Goal: Task Accomplishment & Management: Manage account settings

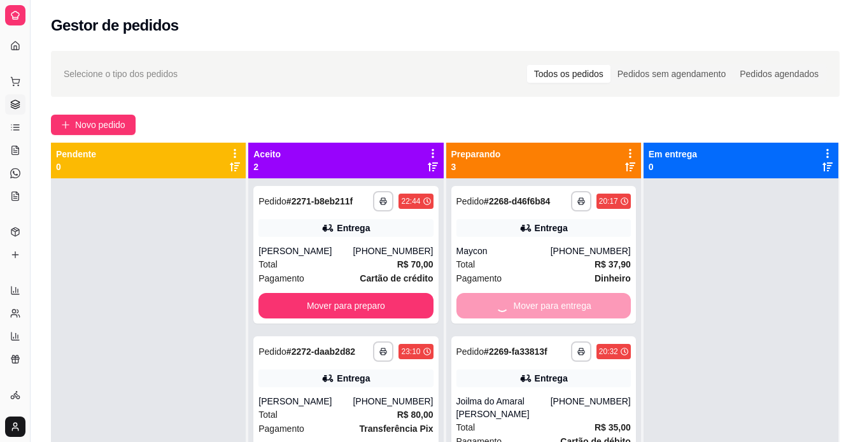
scroll to position [10, 0]
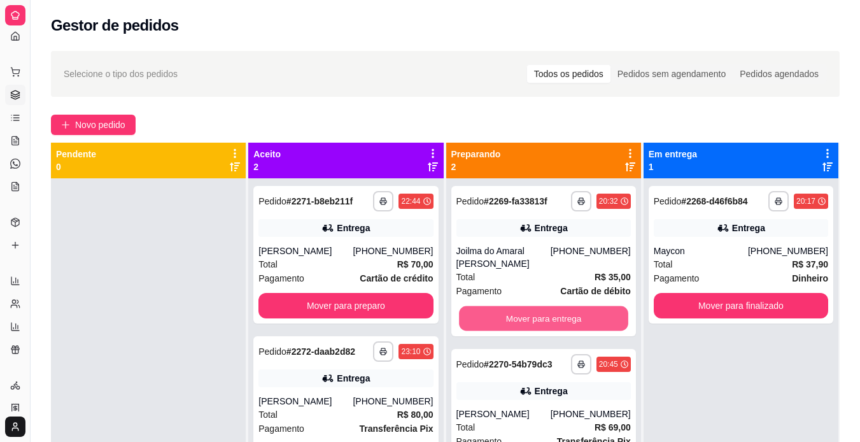
click at [569, 309] on button "Mover para entrega" at bounding box center [543, 318] width 169 height 25
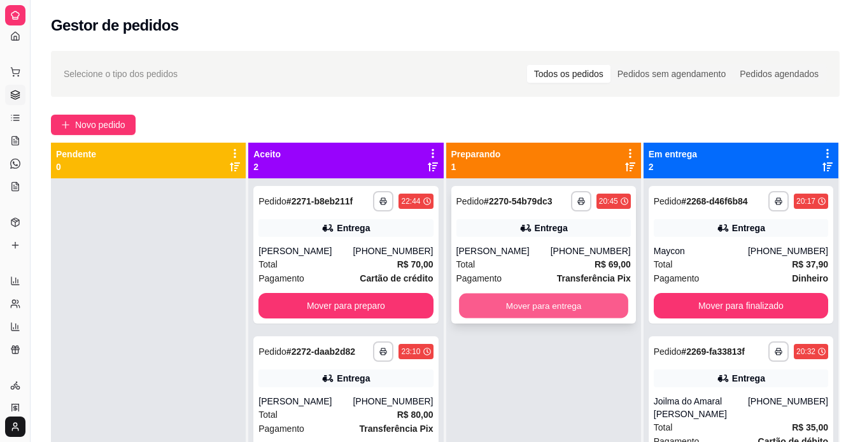
click at [582, 313] on button "Mover para entrega" at bounding box center [543, 305] width 169 height 25
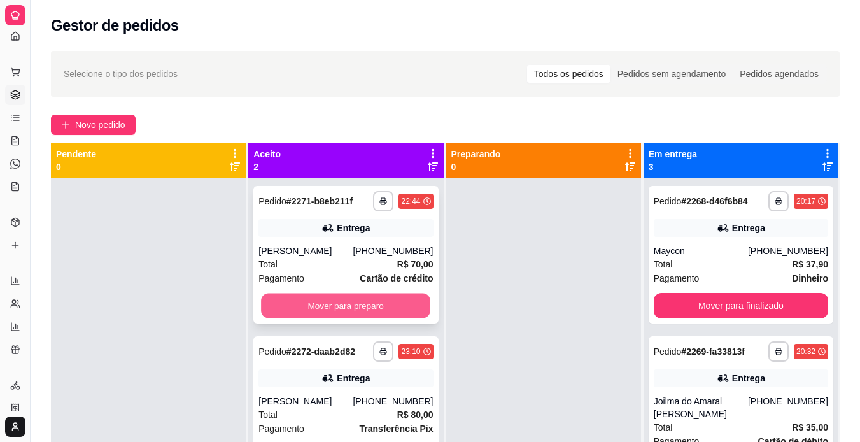
click at [371, 306] on button "Mover para preparo" at bounding box center [345, 305] width 169 height 25
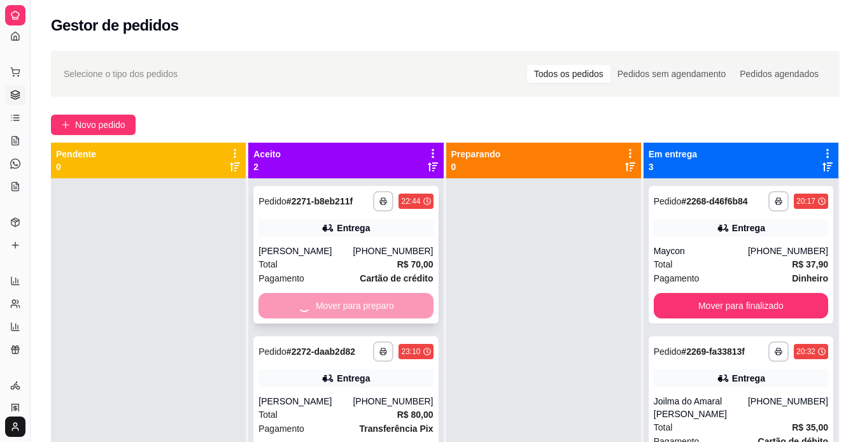
click at [371, 306] on div "Mover para preparo" at bounding box center [345, 305] width 174 height 25
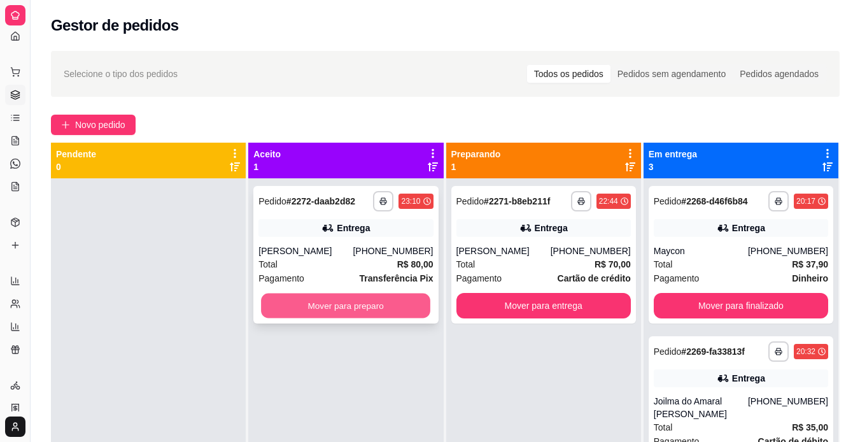
click at [285, 300] on button "Mover para preparo" at bounding box center [345, 305] width 169 height 25
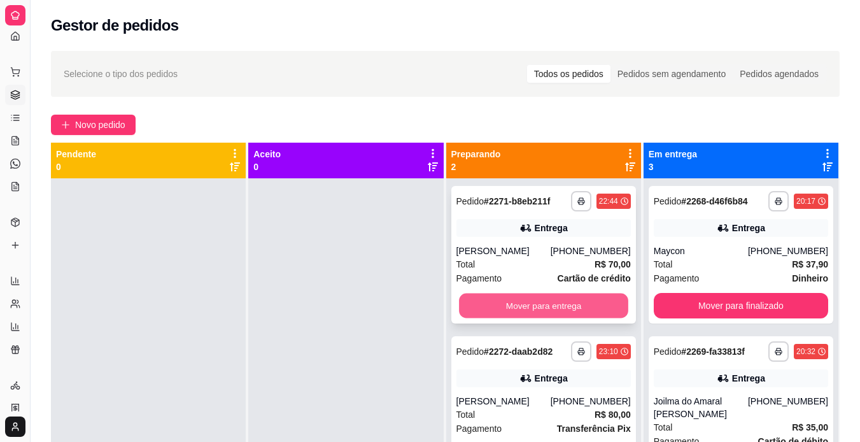
click at [473, 307] on button "Mover para entrega" at bounding box center [543, 305] width 169 height 25
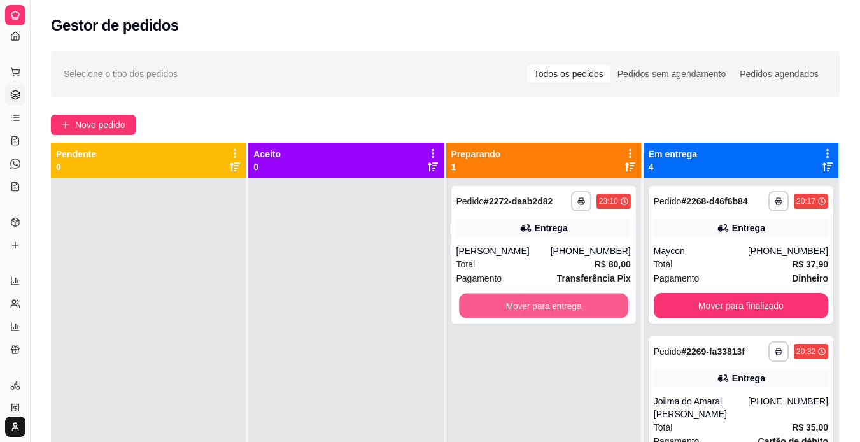
click at [473, 307] on button "Mover para entrega" at bounding box center [543, 305] width 169 height 25
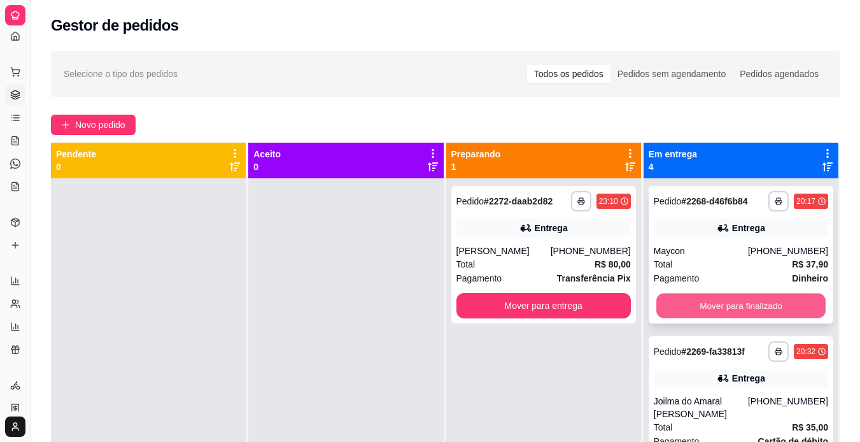
click at [670, 305] on button "Mover para finalizado" at bounding box center [740, 305] width 169 height 25
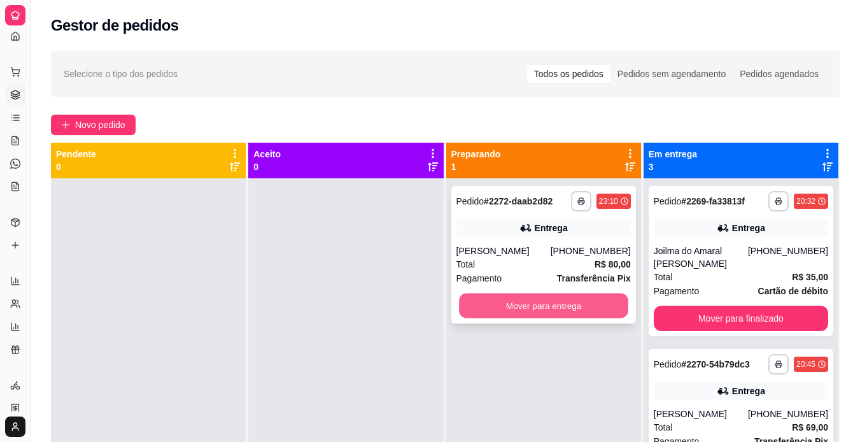
click at [533, 299] on button "Mover para entrega" at bounding box center [543, 305] width 169 height 25
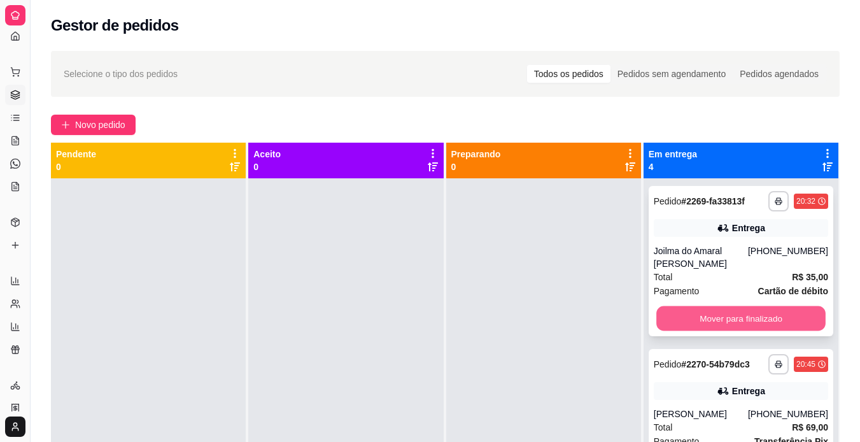
click at [689, 316] on button "Mover para finalizado" at bounding box center [740, 318] width 169 height 25
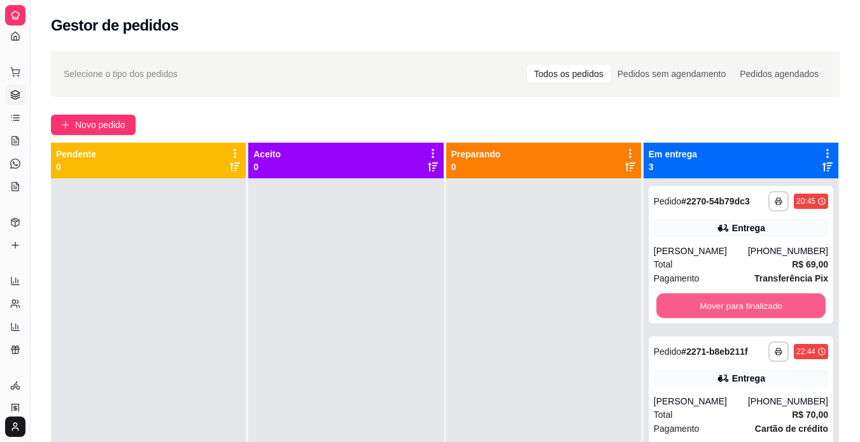
click at [689, 316] on button "Mover para finalizado" at bounding box center [740, 305] width 169 height 25
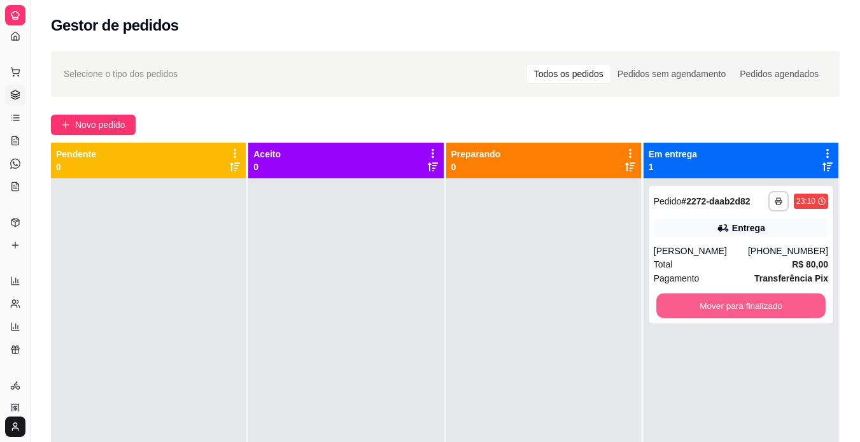
click at [689, 316] on button "Mover para finalizado" at bounding box center [740, 305] width 169 height 25
